Goal: Transaction & Acquisition: Purchase product/service

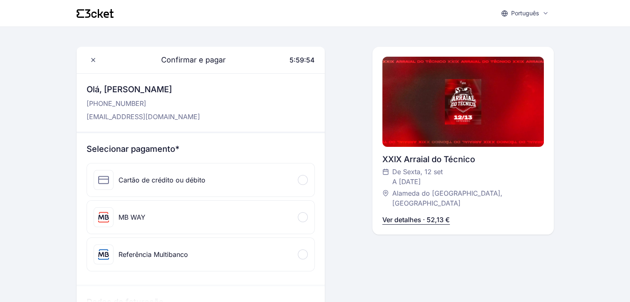
click at [150, 214] on div "MB WAY" at bounding box center [200, 217] width 227 height 33
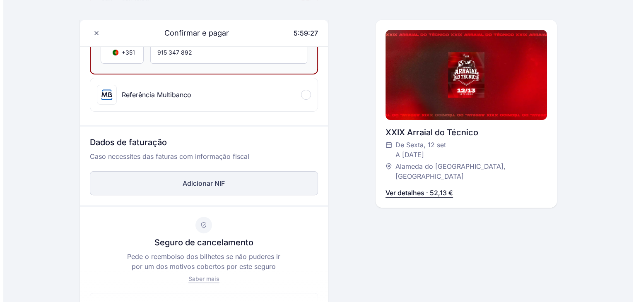
scroll to position [217, 0]
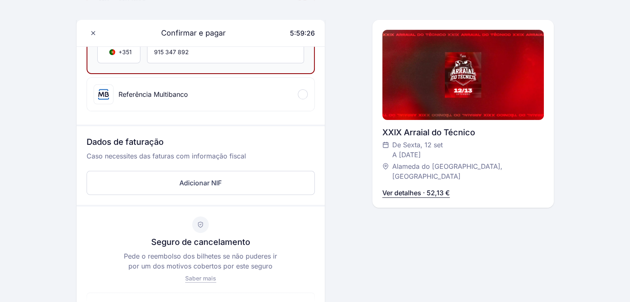
click at [212, 194] on div "Dados de faturação Caso necessites das faturas com informação fiscal Adicionar …" at bounding box center [201, 165] width 248 height 79
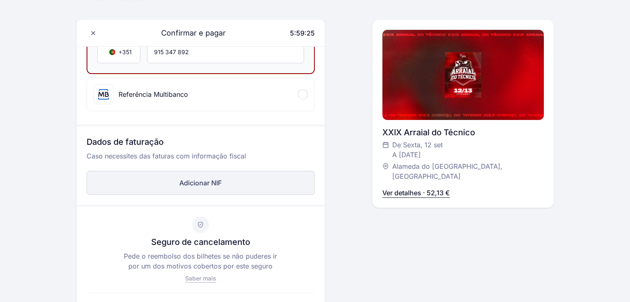
click at [222, 189] on button "Adicionar NIF" at bounding box center [201, 183] width 228 height 24
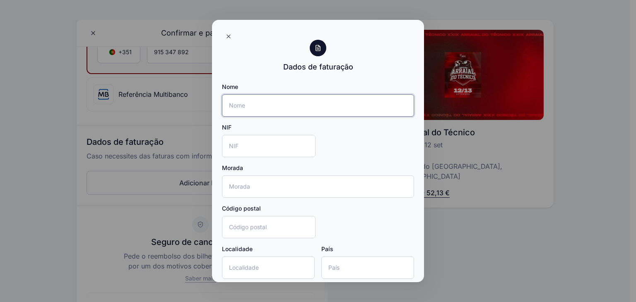
click at [260, 109] on input "Nome" at bounding box center [318, 105] width 192 height 22
type input "[PERSON_NAME]"
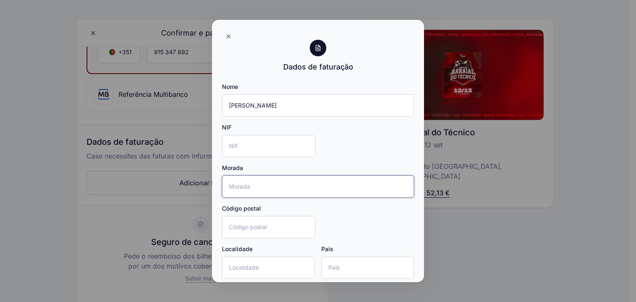
type input "[STREET_ADDRESS][PERSON_NAME]"
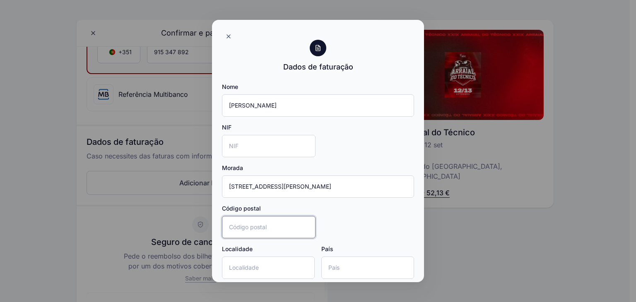
type input "1600-812"
type input "[GEOGRAPHIC_DATA]"
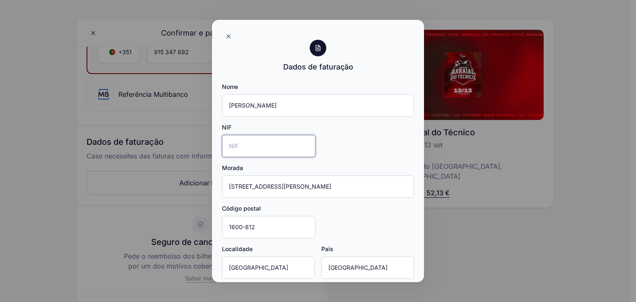
click at [238, 141] on input "NIF" at bounding box center [269, 146] width 94 height 22
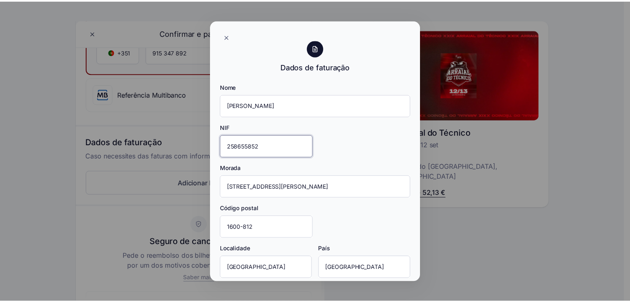
scroll to position [41, 0]
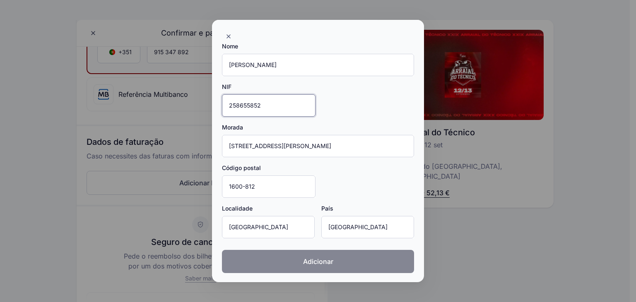
type input "258655852"
click at [303, 260] on span "Adicionar" at bounding box center [318, 262] width 30 height 10
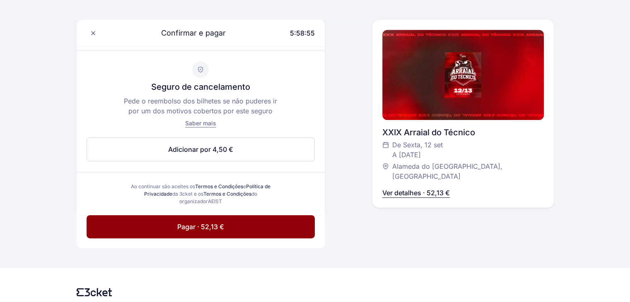
scroll to position [474, 0]
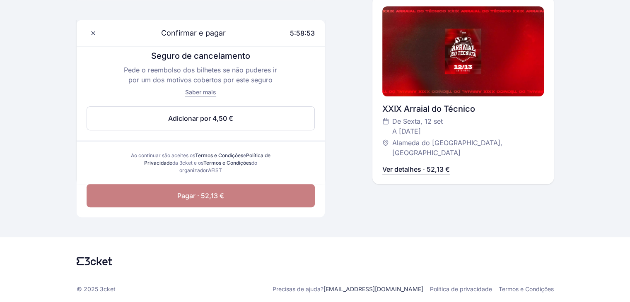
click at [206, 199] on span "Pagar · 52,13 €" at bounding box center [200, 196] width 47 height 10
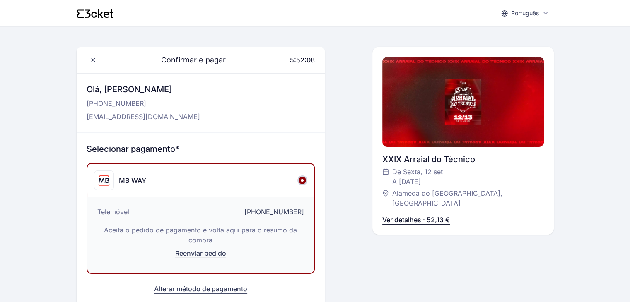
scroll to position [262, 0]
